Goal: Obtain resource: Download file/media

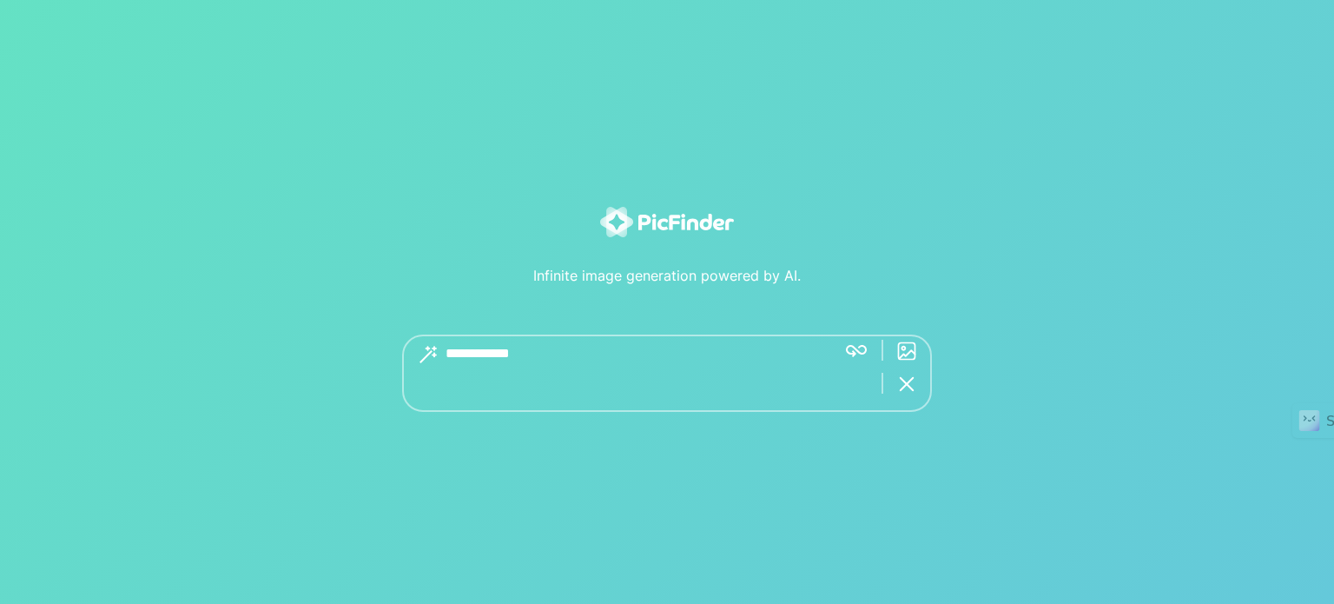
type textarea "**********"
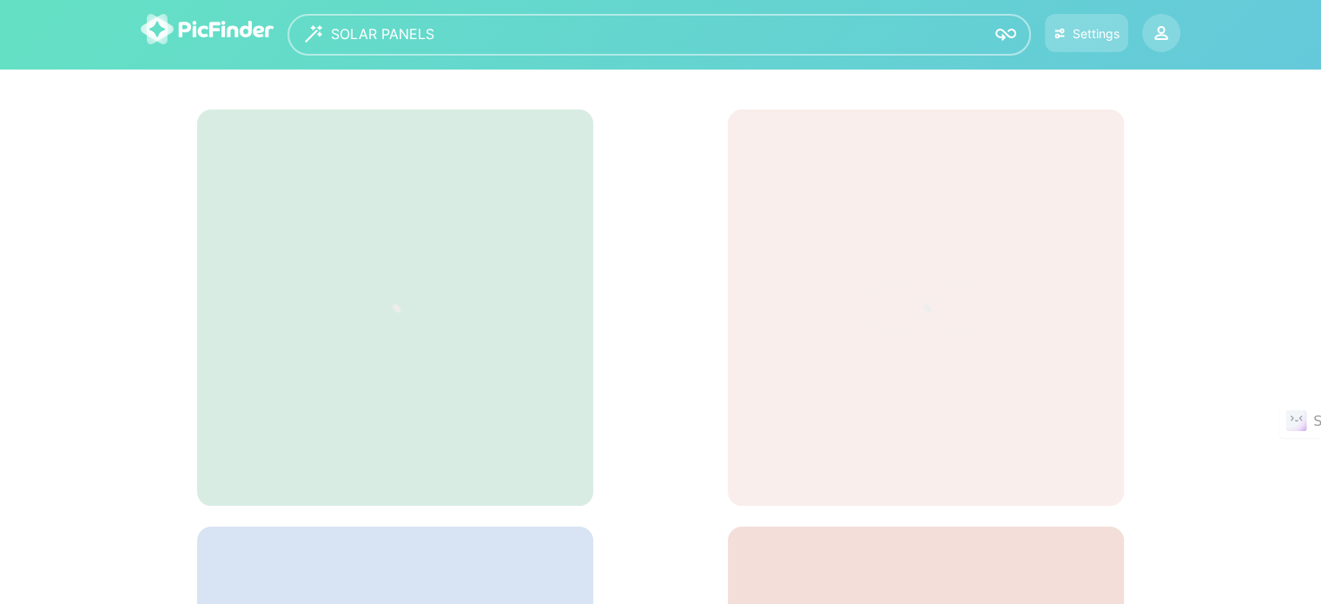
click at [479, 275] on icon at bounding box center [395, 308] width 261 height 174
